Goal: Register for event/course

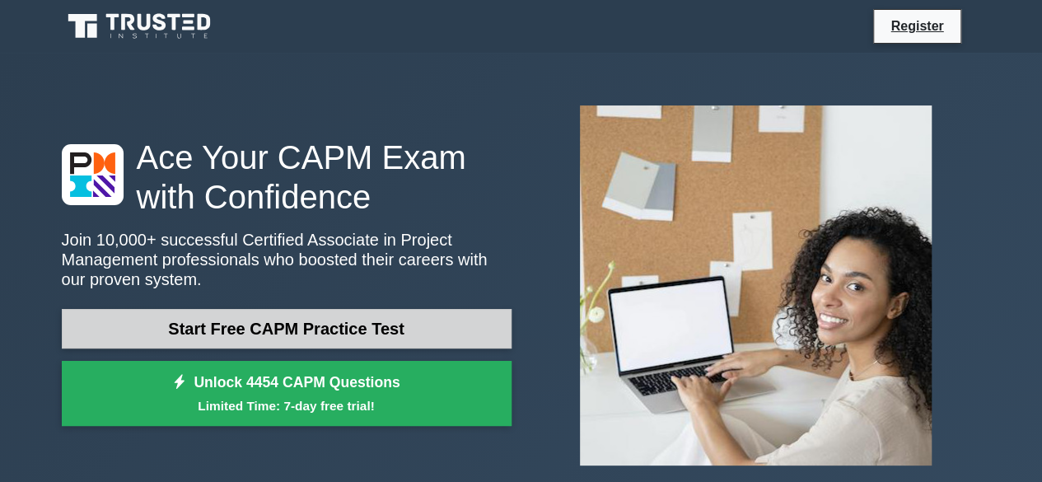
click at [311, 311] on link "Start Free CAPM Practice Test" at bounding box center [287, 329] width 450 height 40
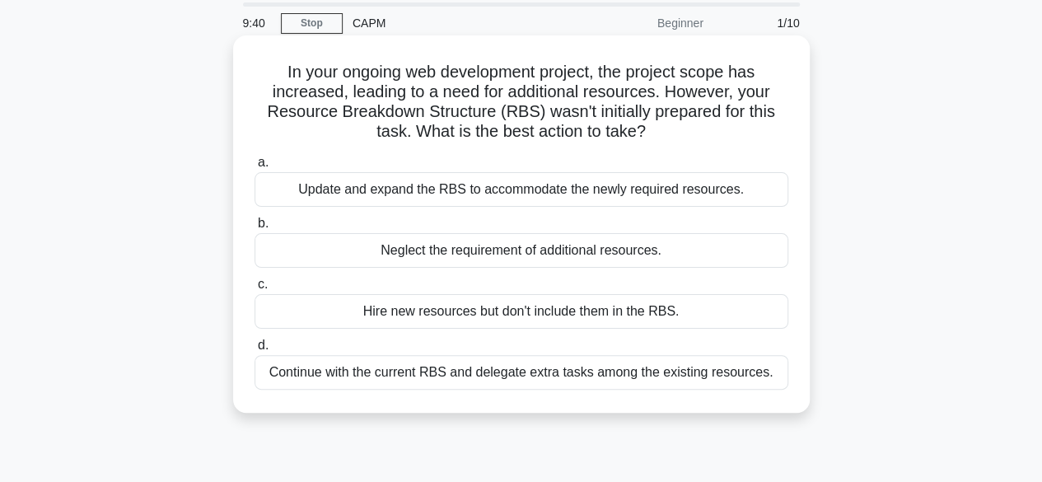
scroll to position [58, 0]
click at [369, 189] on div "Update and expand the RBS to accommodate the newly required resources." at bounding box center [522, 188] width 534 height 35
click at [255, 167] on input "a. Update and expand the RBS to accommodate the newly required resources." at bounding box center [255, 161] width 0 height 11
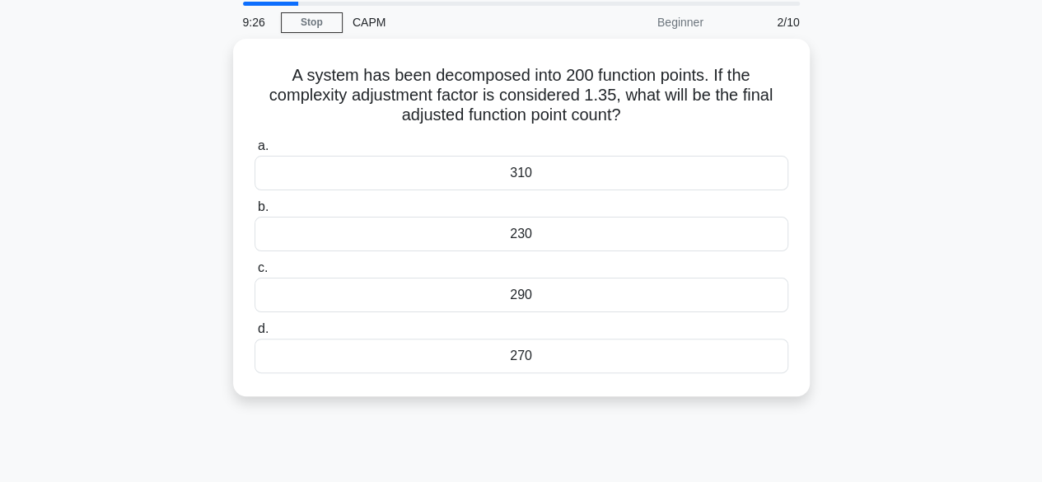
scroll to position [0, 0]
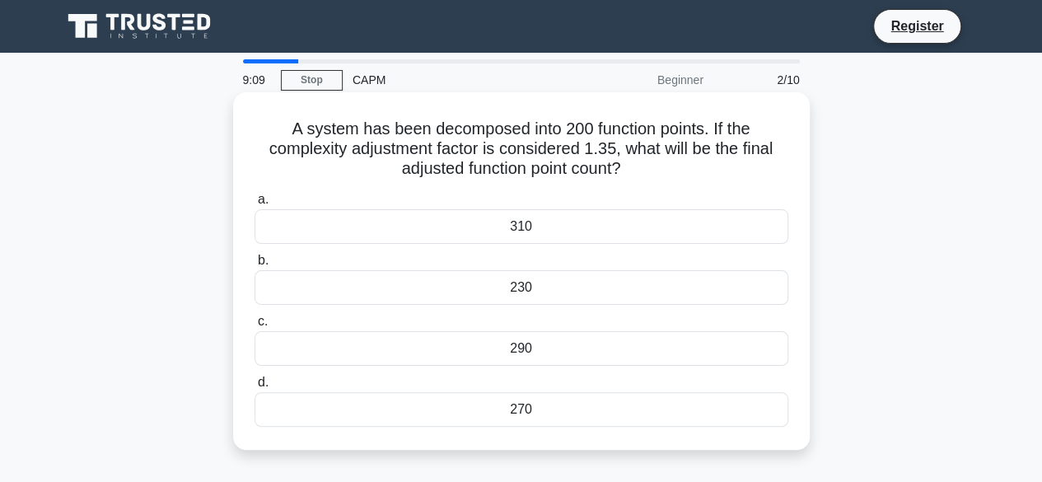
click at [385, 362] on div "290" at bounding box center [522, 348] width 534 height 35
click at [255, 327] on input "c. 290" at bounding box center [255, 321] width 0 height 11
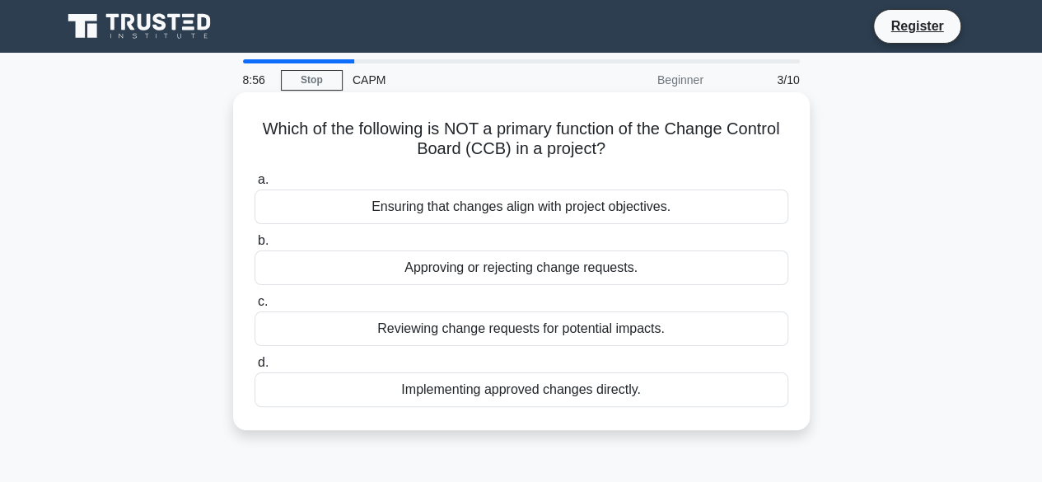
click at [475, 278] on div "Approving or rejecting change requests." at bounding box center [522, 267] width 534 height 35
click at [255, 246] on input "b. Approving or rejecting change requests." at bounding box center [255, 241] width 0 height 11
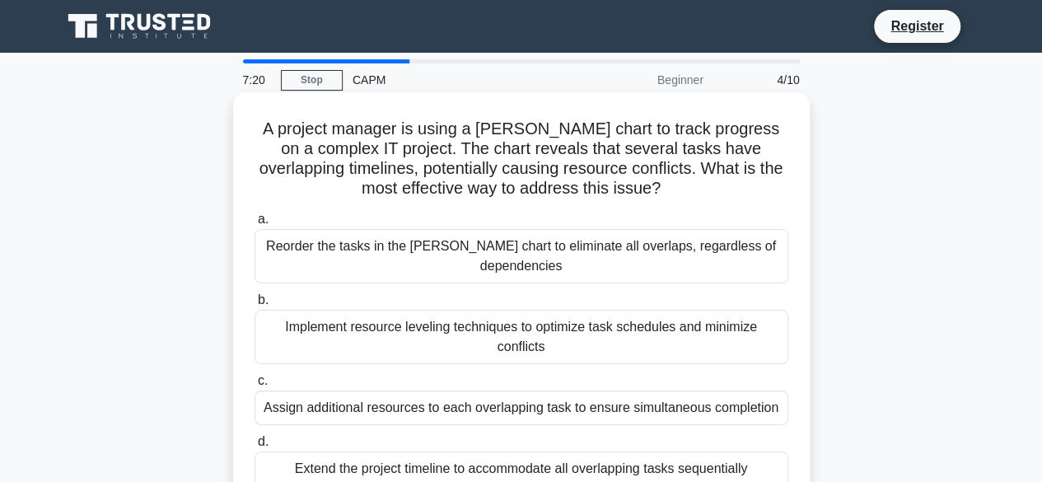
click at [278, 310] on div "Implement resource leveling techniques to optimize task schedules and minimize …" at bounding box center [522, 337] width 534 height 54
click at [255, 306] on input "b. Implement resource leveling techniques to optimize task schedules and minimi…" at bounding box center [255, 300] width 0 height 11
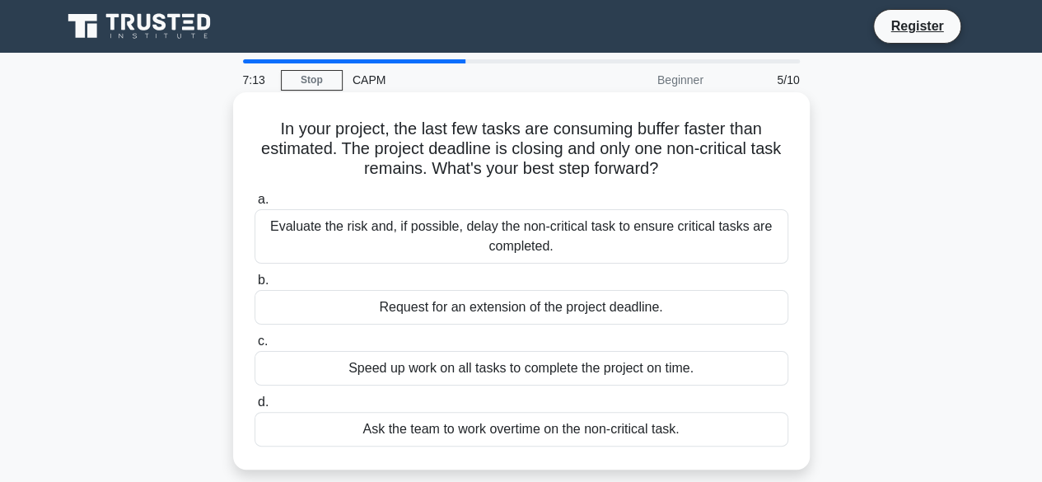
click at [409, 365] on div "Speed up work on all tasks to complete the project on time." at bounding box center [522, 368] width 534 height 35
click at [255, 347] on input "c. Speed up work on all tasks to complete the project on time." at bounding box center [255, 341] width 0 height 11
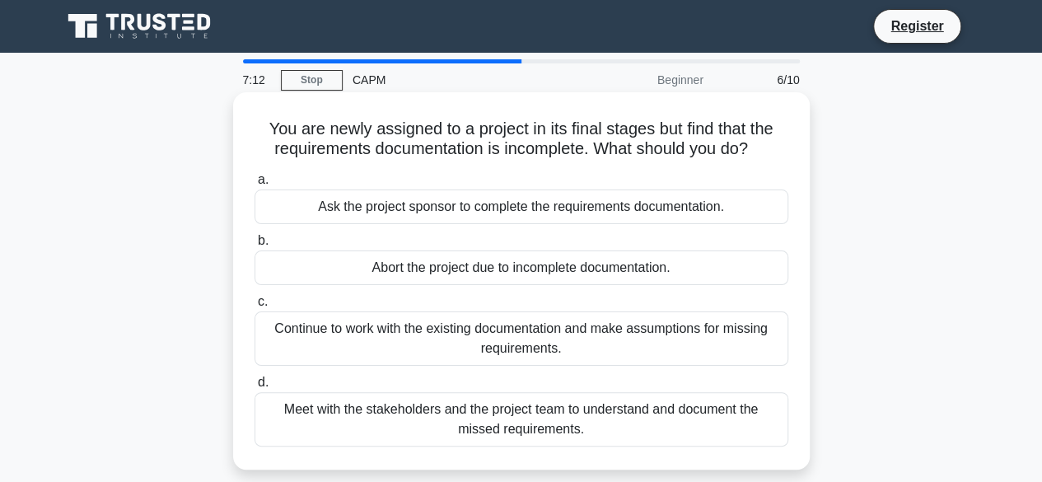
click at [412, 268] on div "Abort the project due to incomplete documentation." at bounding box center [522, 267] width 534 height 35
click at [255, 246] on input "b. Abort the project due to incomplete documentation." at bounding box center [255, 241] width 0 height 11
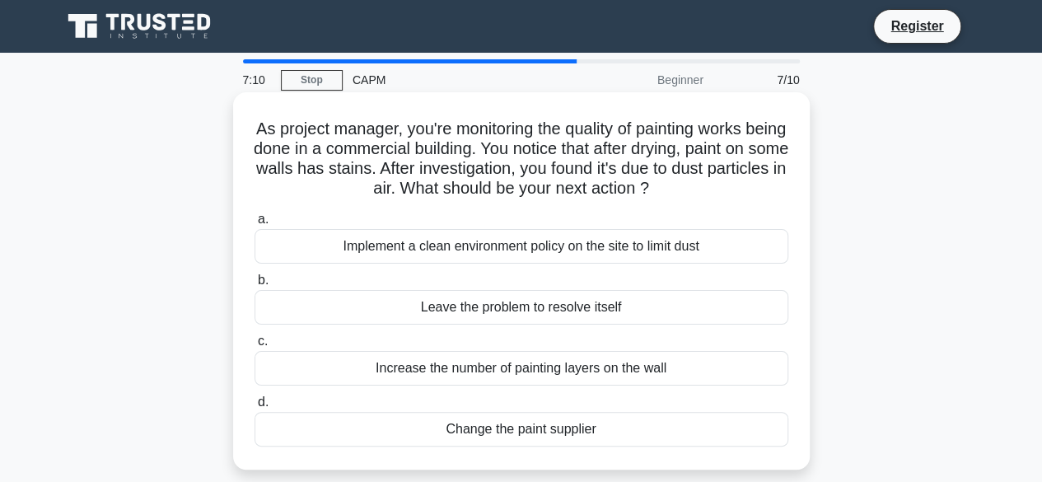
click at [423, 311] on div "Leave the problem to resolve itself" at bounding box center [522, 307] width 534 height 35
click at [255, 286] on input "b. Leave the problem to resolve itself" at bounding box center [255, 280] width 0 height 11
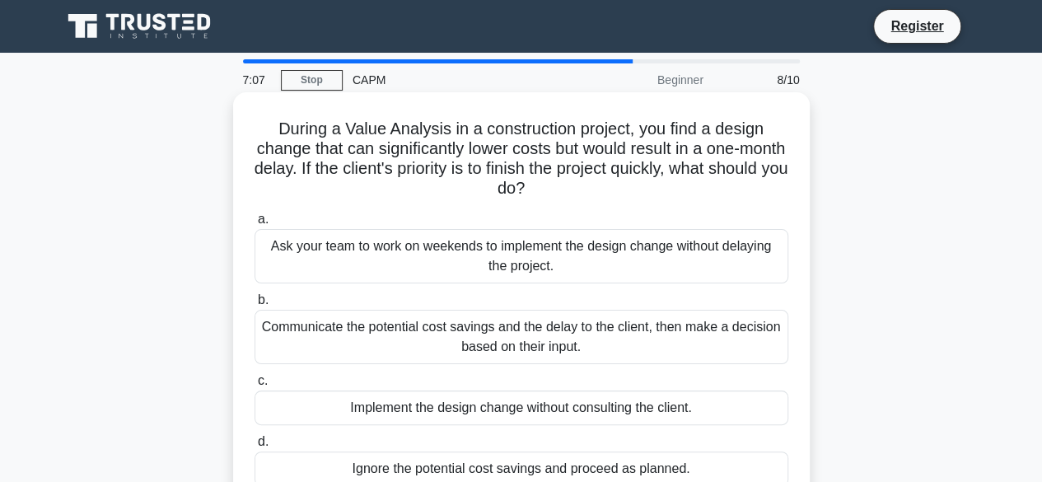
drag, startPoint x: 425, startPoint y: 262, endPoint x: 437, endPoint y: 245, distance: 20.1
click at [437, 245] on div "Ask your team to work on weekends to implement the design change without delayi…" at bounding box center [522, 256] width 534 height 54
click at [255, 225] on input "a. Ask your team to work on weekends to implement the design change without del…" at bounding box center [255, 219] width 0 height 11
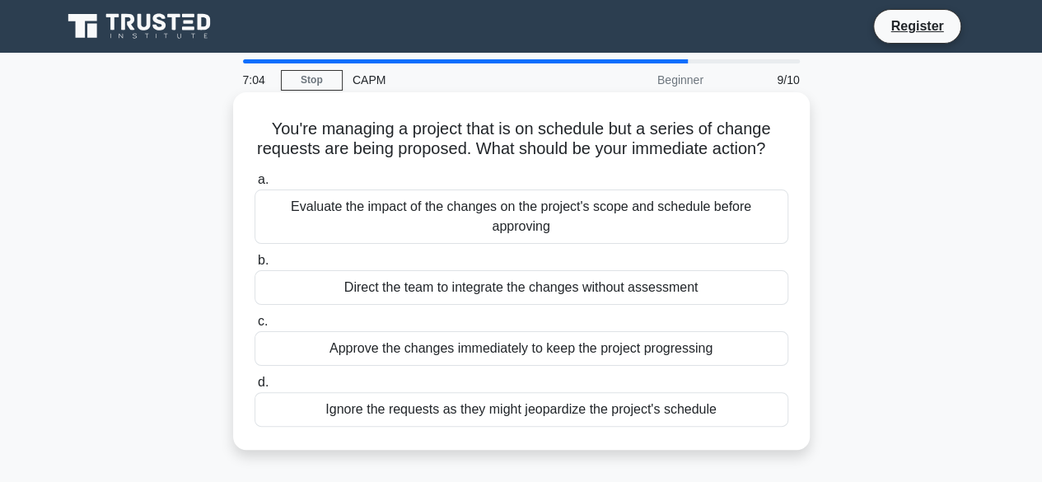
click at [414, 305] on div "Direct the team to integrate the changes without assessment" at bounding box center [522, 287] width 534 height 35
click at [255, 266] on input "b. Direct the team to integrate the changes without assessment" at bounding box center [255, 260] width 0 height 11
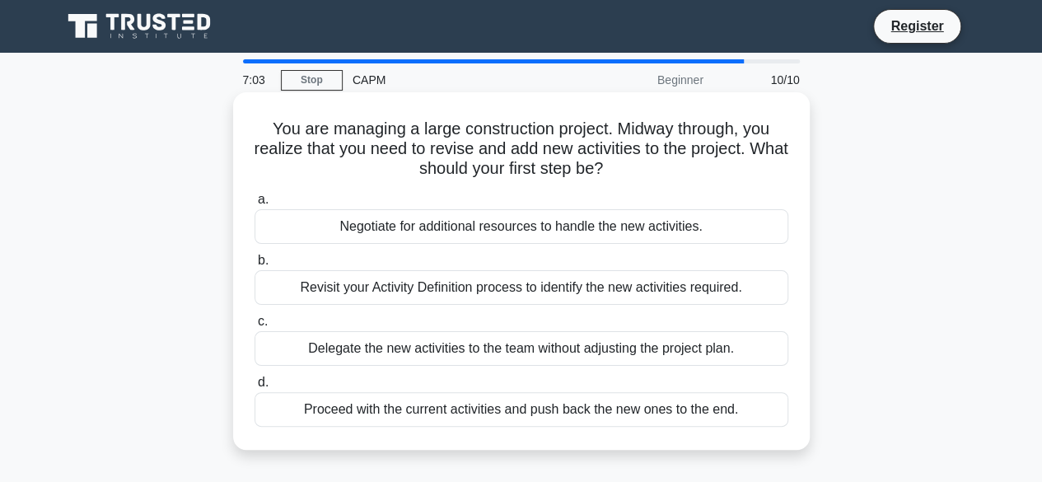
click at [397, 413] on div "Proceed with the current activities and push back the new ones to the end." at bounding box center [522, 409] width 534 height 35
click at [255, 388] on input "d. Proceed with the current activities and push back the new ones to the end." at bounding box center [255, 382] width 0 height 11
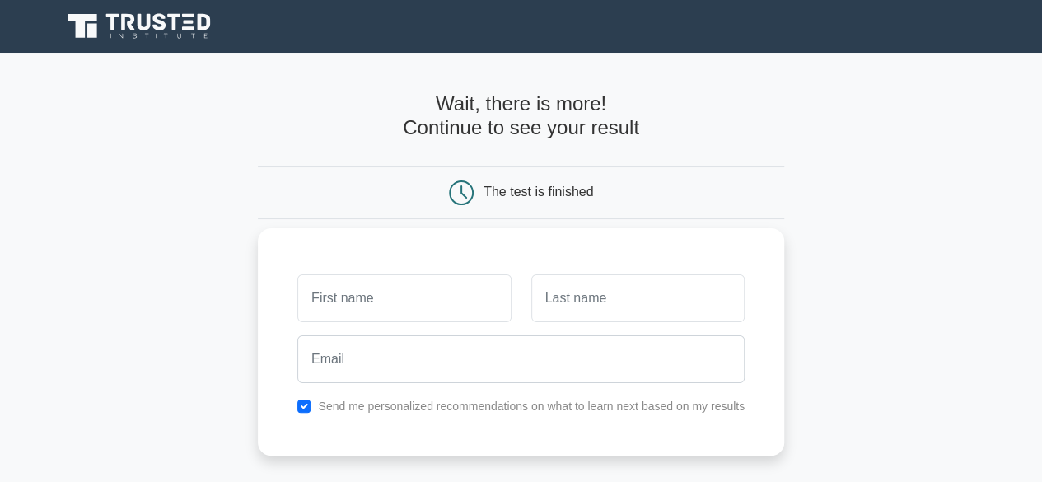
click at [351, 302] on input "text" at bounding box center [403, 298] width 213 height 48
type input "joy"
click at [558, 292] on input "text" at bounding box center [637, 298] width 213 height 48
type input "njagi"
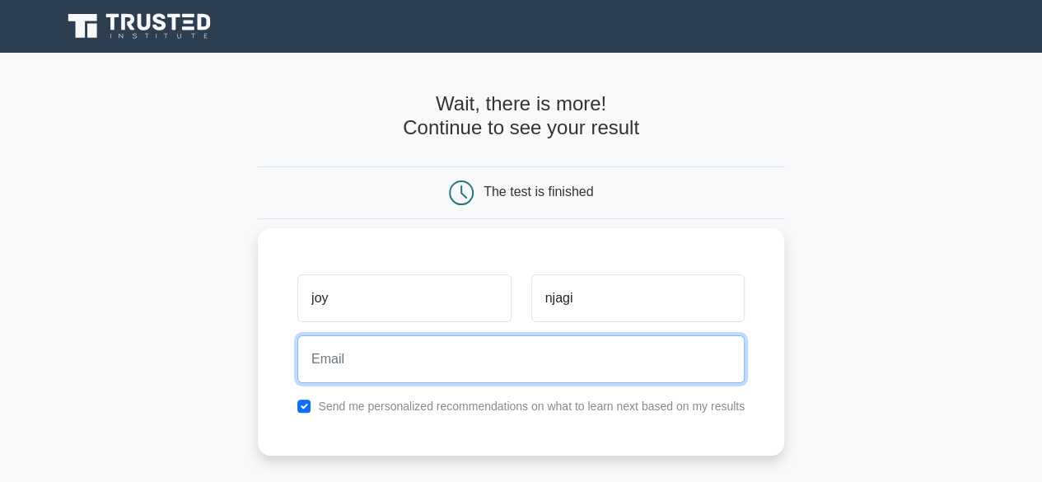
click at [443, 357] on input "email" at bounding box center [520, 359] width 447 height 48
type input "lewismutethiamugambi@gmail.com"
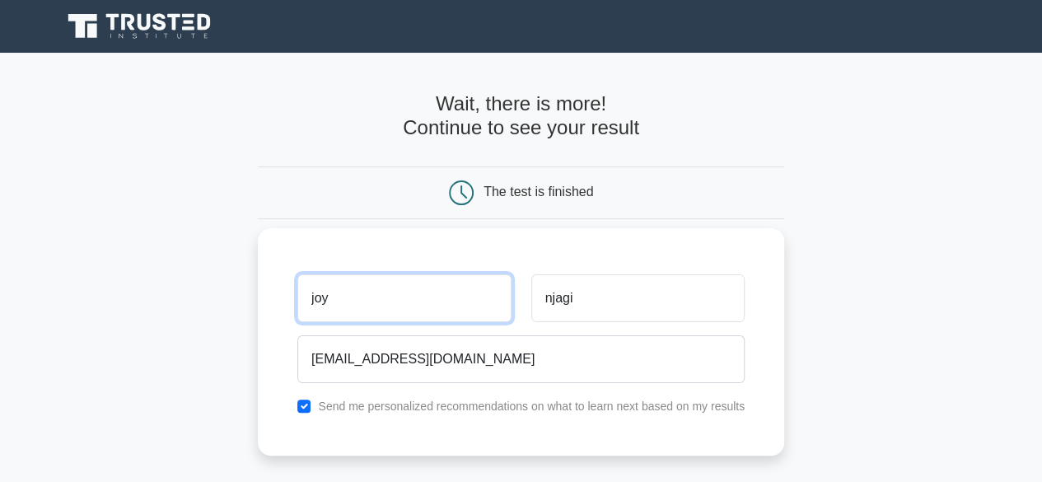
click at [376, 284] on input "joy" at bounding box center [403, 298] width 213 height 48
type input "j"
type input "lewis"
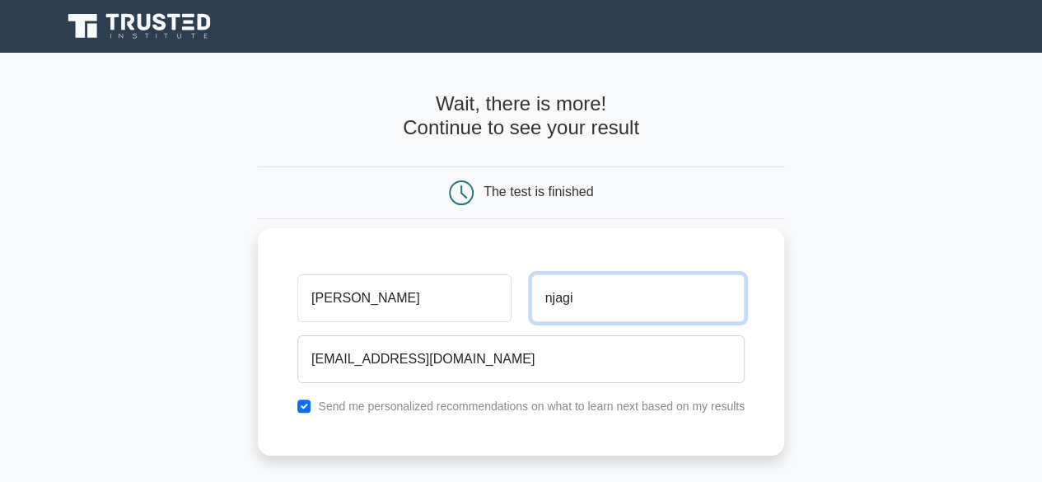
click at [599, 312] on input "njagi" at bounding box center [637, 298] width 213 height 48
type input "n"
type input "mutethia"
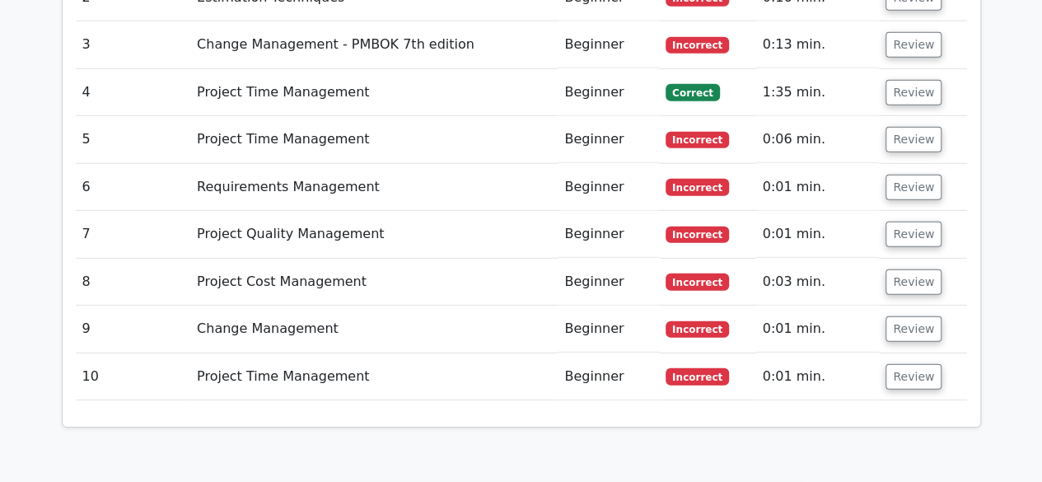
scroll to position [2324, 0]
